Goal: Check status: Check status

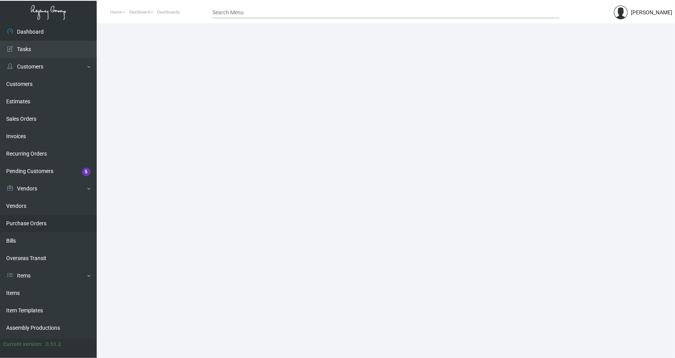
drag, startPoint x: 26, startPoint y: 222, endPoint x: 34, endPoint y: 221, distance: 8.3
click at [26, 222] on link "Purchase Orders" at bounding box center [48, 223] width 97 height 17
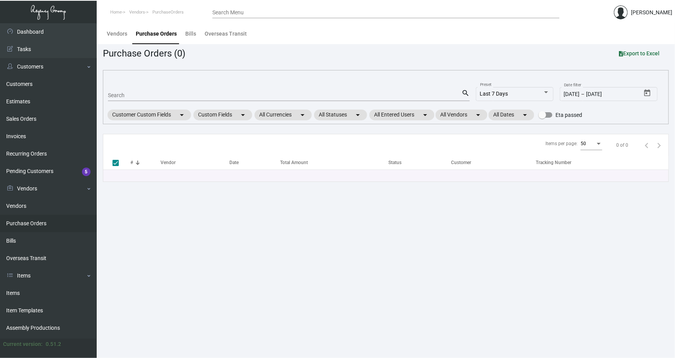
click at [141, 96] on input "Search" at bounding box center [285, 95] width 354 height 6
type input "10"
type input "107"
checkbox input "false"
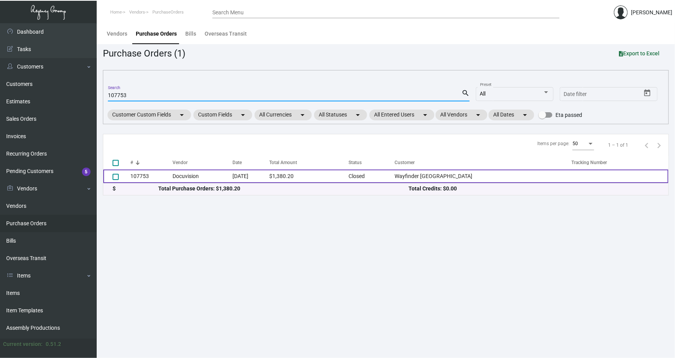
type input "107753"
click at [161, 178] on td "107753" at bounding box center [151, 176] width 42 height 14
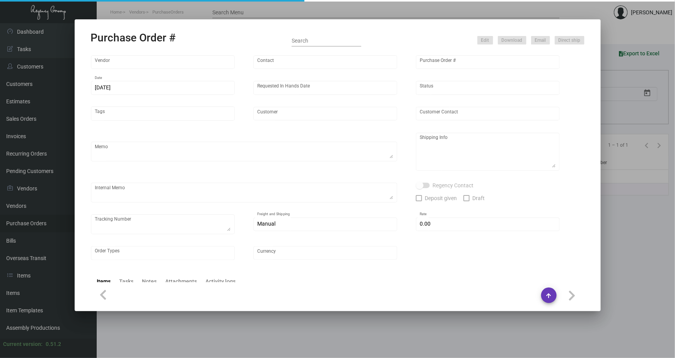
type input "Docuvision"
type input "[PERSON_NAME]"
type input "107753"
type input "[DATE]"
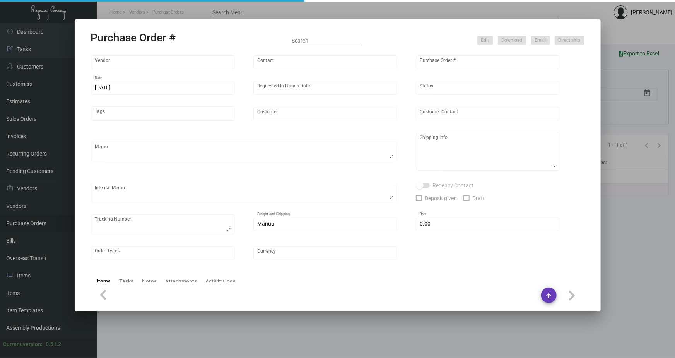
type input "Wayfinder [GEOGRAPHIC_DATA]"
type input "[PERSON_NAME]"
type textarea "RUSH ORDER DELIVERY BY [DATE] // EXPEDITE 500pcs OVERNIGHT, GROUND SHIP REMAINI…"
type textarea "Wayfinder Newport - [PERSON_NAME] [STREET_ADDRESS][PERSON_NAME]"
type textarea "9,800 keyholders - Label provided to vendor to ship to hotel. UPS Ground Cost $…"
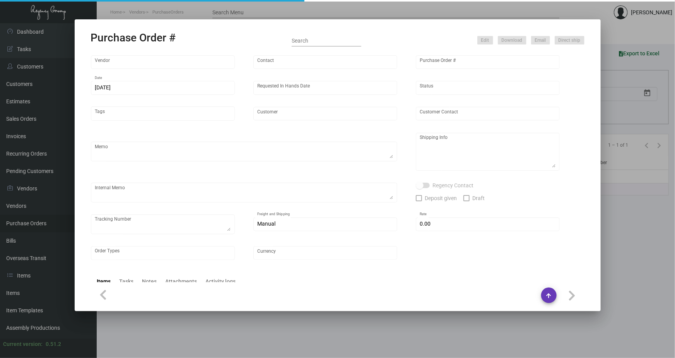
type input "$ 0.00"
type input "United States Dollar $"
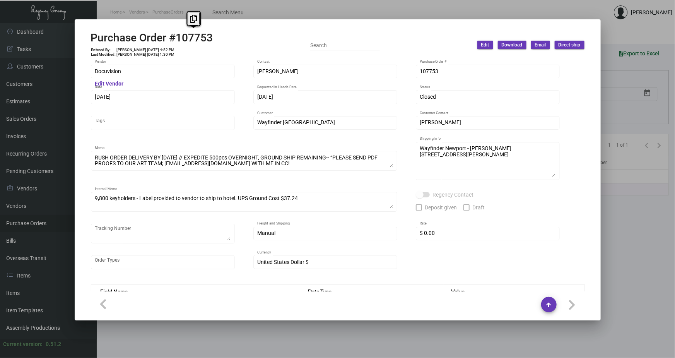
drag, startPoint x: 215, startPoint y: 38, endPoint x: 178, endPoint y: 38, distance: 37.2
click at [178, 38] on div "Purchase Order #107753 Entered By: [PERSON_NAME] [DATE] 4:52 PM Last Modified: …" at bounding box center [338, 44] width 494 height 27
drag, startPoint x: 178, startPoint y: 38, endPoint x: 221, endPoint y: 45, distance: 43.1
click at [221, 45] on div "Purchase Order #107753 Entered By: [PERSON_NAME] [DATE] 4:52 PM Last Modified: …" at bounding box center [338, 44] width 494 height 27
drag, startPoint x: 212, startPoint y: 38, endPoint x: 176, endPoint y: 38, distance: 36.4
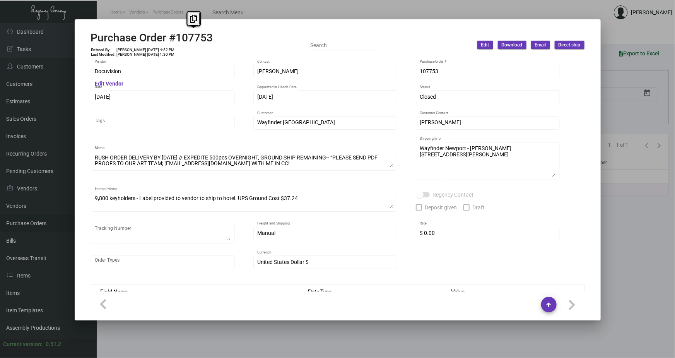
click at [176, 38] on div "Purchase Order #107753 Entered By: [PERSON_NAME] [DATE] 4:52 PM Last Modified: …" at bounding box center [338, 44] width 494 height 27
copy h2 "107753"
click at [256, 6] on div at bounding box center [337, 179] width 675 height 358
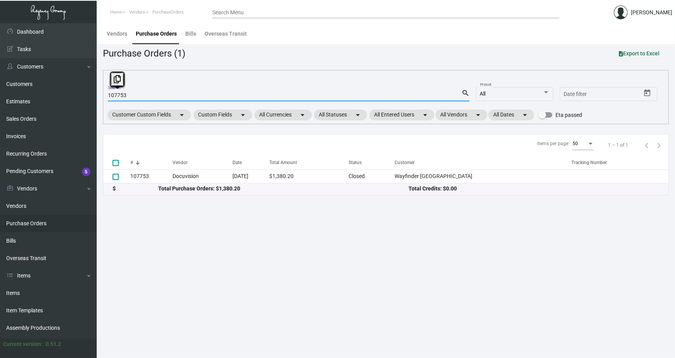
drag, startPoint x: 131, startPoint y: 96, endPoint x: 93, endPoint y: 92, distance: 37.7
click at [94, 95] on div "Dashboard Dashboard Tasks Customers Customers Estimates Sales Orders Invoices R…" at bounding box center [337, 190] width 675 height 335
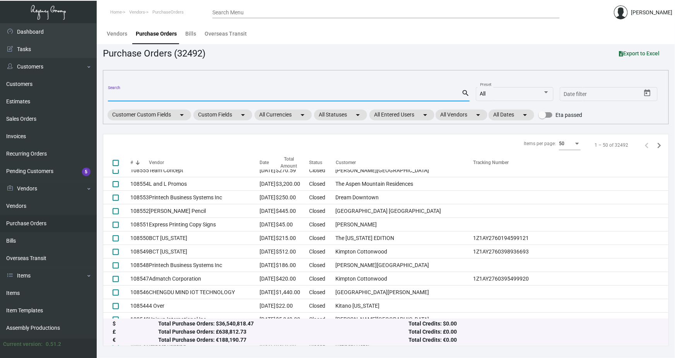
scroll to position [70, 0]
